Goal: Transaction & Acquisition: Purchase product/service

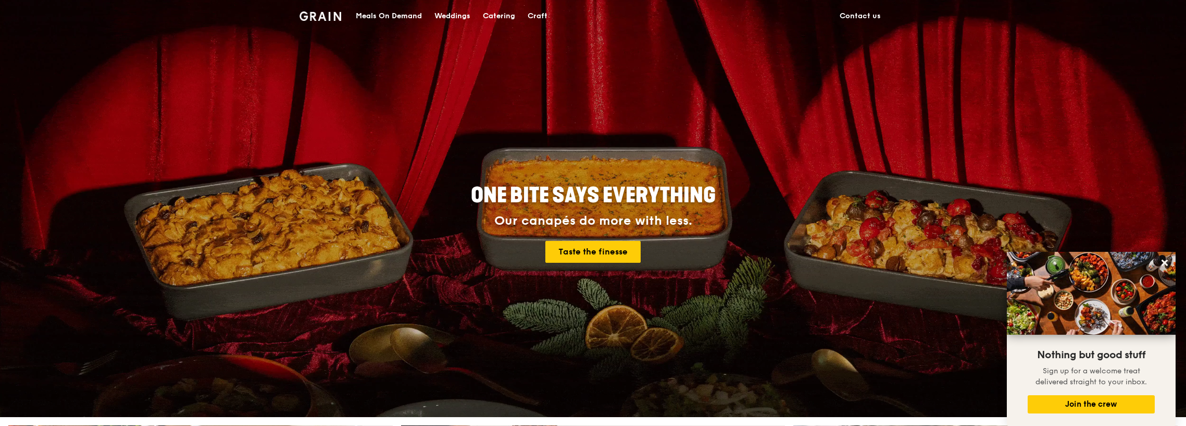
click at [363, 14] on div "Meals On Demand" at bounding box center [389, 16] width 66 height 31
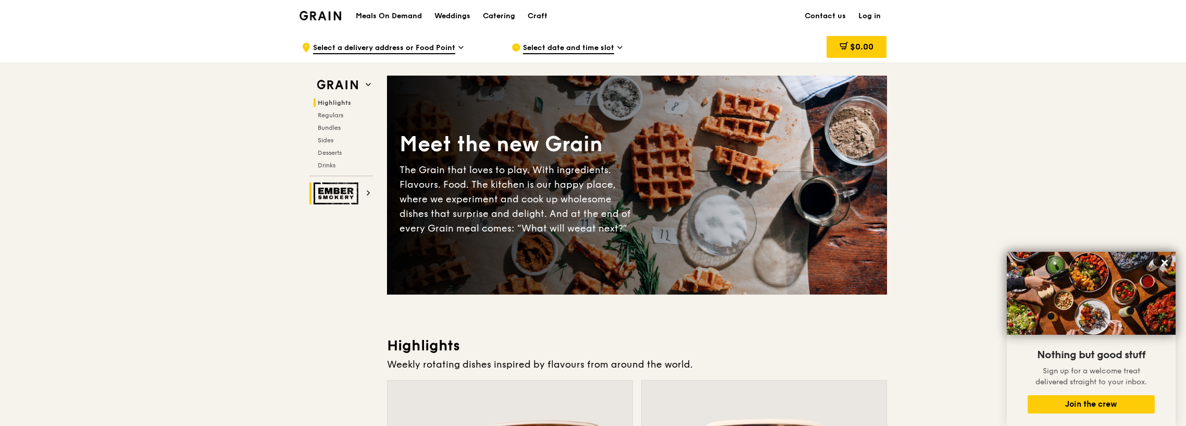
click at [320, 194] on img at bounding box center [338, 193] width 48 height 22
